Goal: Information Seeking & Learning: Learn about a topic

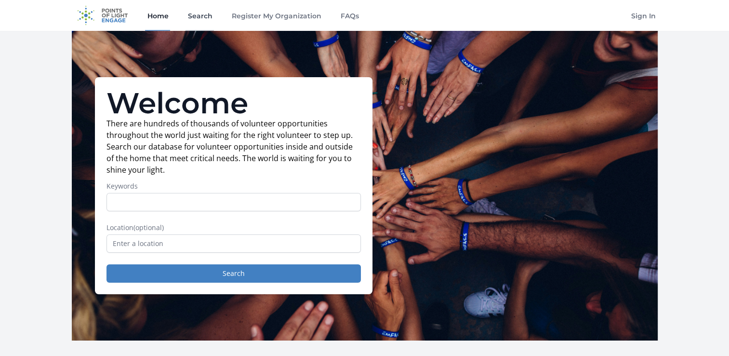
click at [204, 16] on link "Search" at bounding box center [199, 15] width 28 height 31
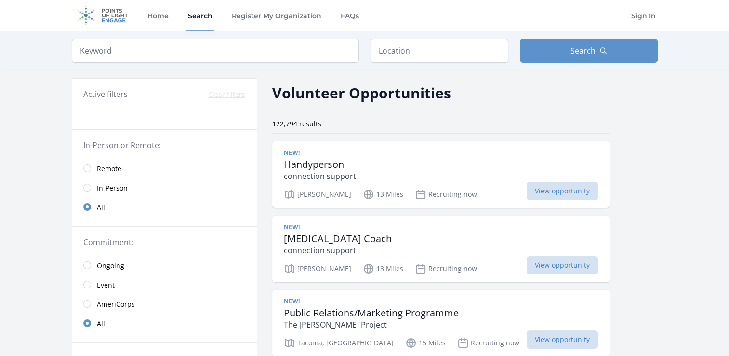
click at [91, 188] on link "In-Person" at bounding box center [164, 187] width 185 height 19
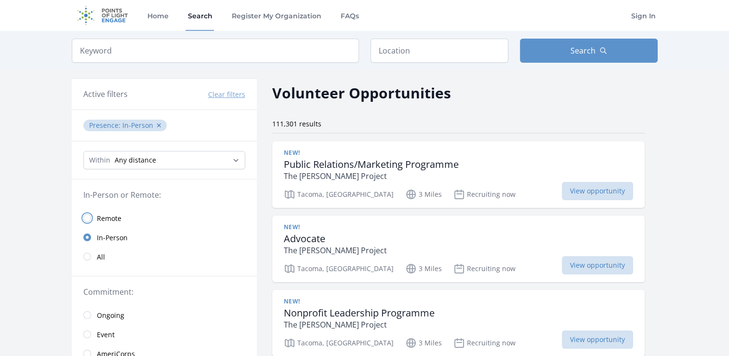
click at [90, 218] on input "radio" at bounding box center [87, 218] width 8 height 8
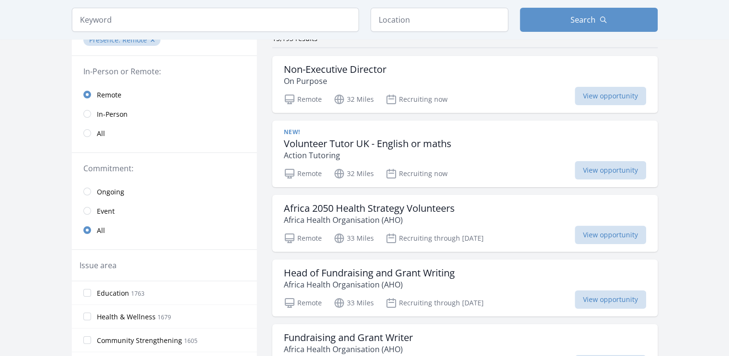
scroll to position [88, 0]
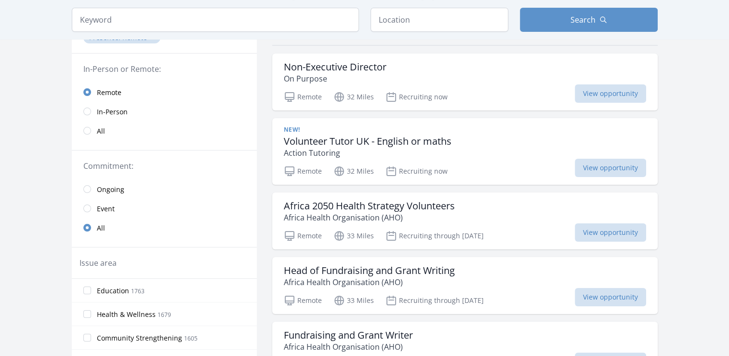
click at [93, 111] on link "In-Person" at bounding box center [164, 111] width 185 height 19
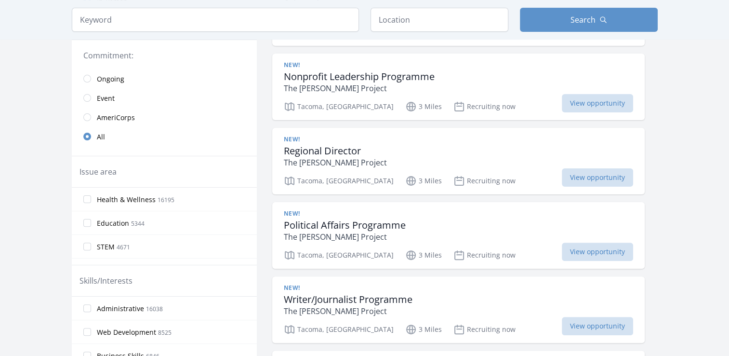
scroll to position [255, 0]
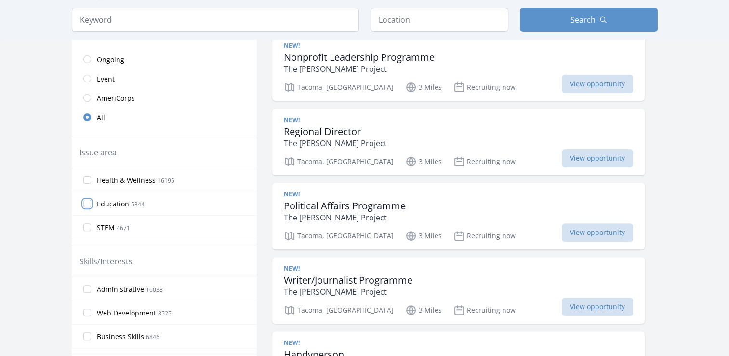
click at [88, 199] on input "Education 5344" at bounding box center [87, 203] width 8 height 8
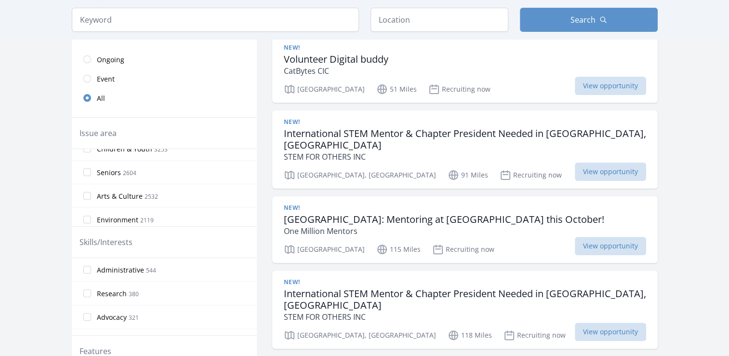
scroll to position [154, 0]
click at [87, 149] on input "Children & Youth 3253" at bounding box center [87, 148] width 8 height 8
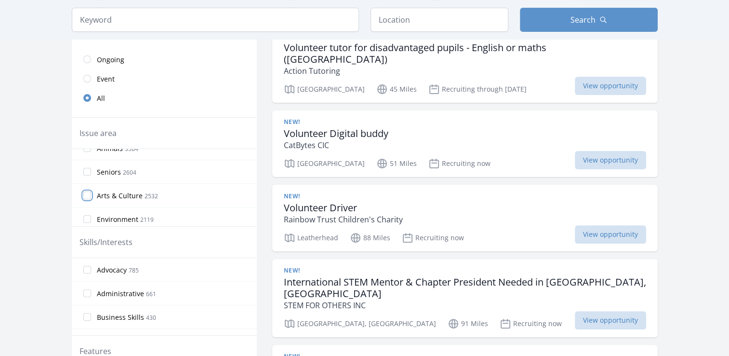
click at [88, 192] on input "Arts & Culture 2532" at bounding box center [87, 195] width 8 height 8
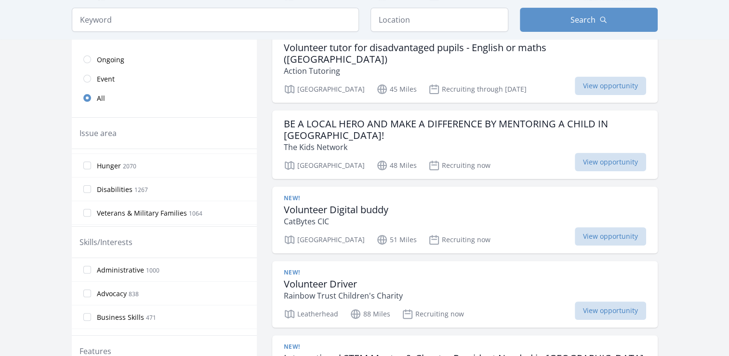
scroll to position [212, 0]
click at [87, 183] on input "Hunger 2070" at bounding box center [87, 185] width 8 height 8
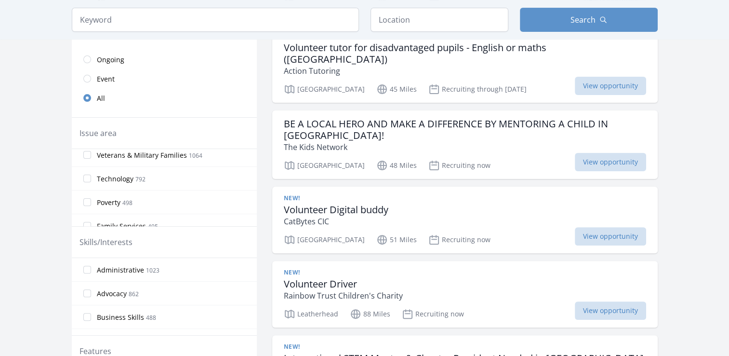
scroll to position [308, 0]
click at [88, 179] on input "Poverty 498" at bounding box center [87, 183] width 8 height 8
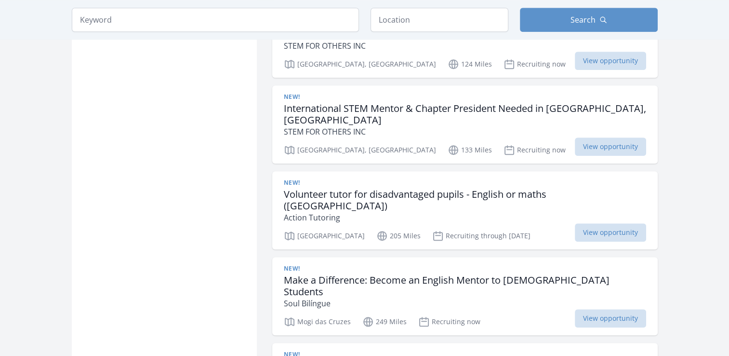
scroll to position [838, 0]
